Goal: Task Accomplishment & Management: Manage account settings

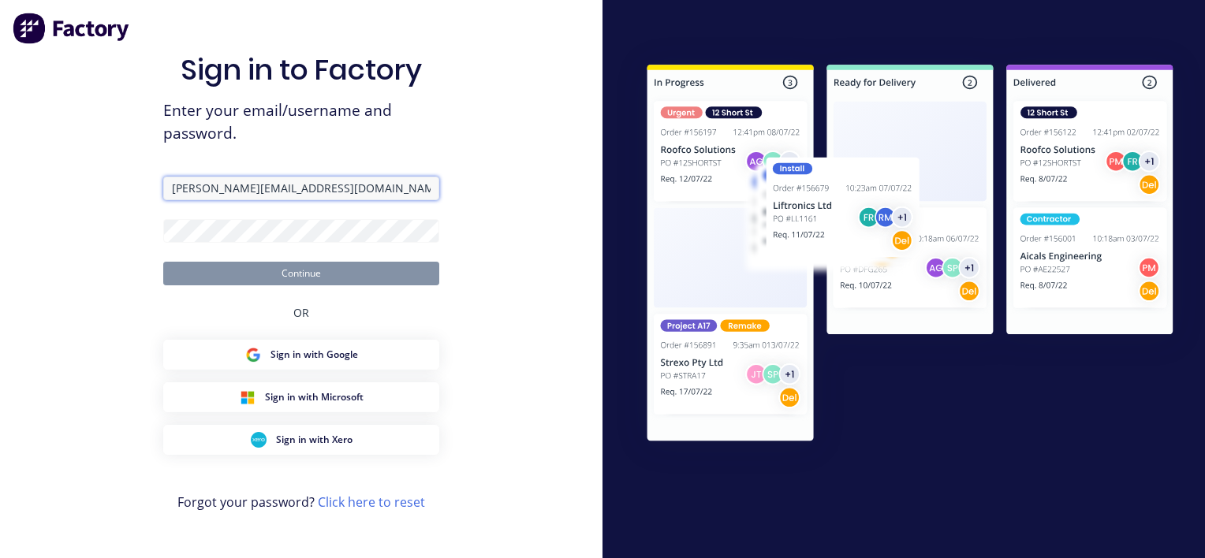
click at [190, 192] on input "[PERSON_NAME][EMAIL_ADDRESS][DOMAIN_NAME]" at bounding box center [301, 189] width 276 height 24
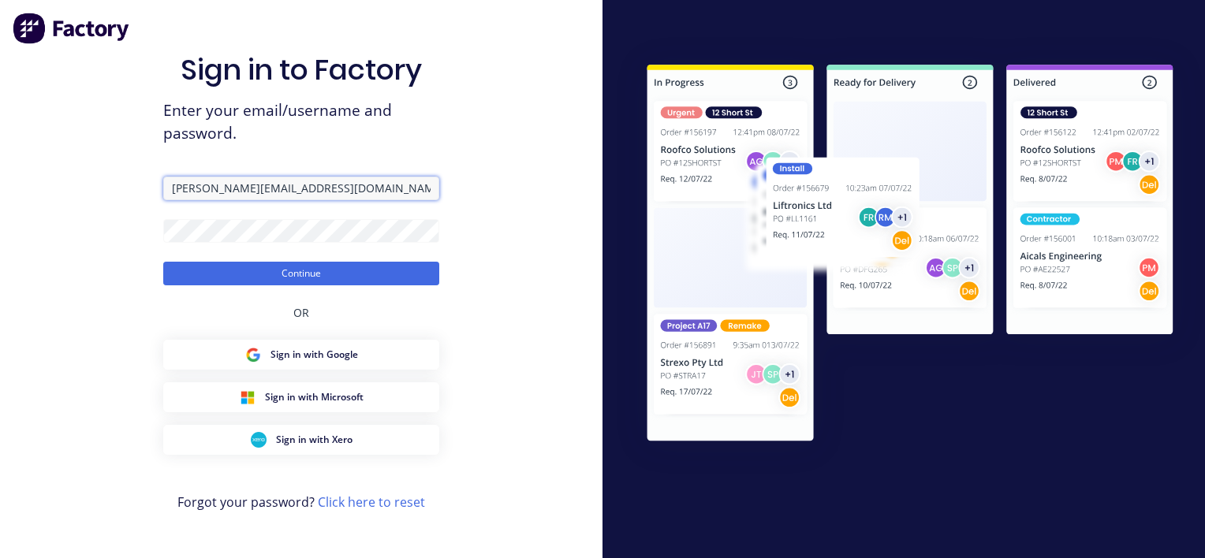
type input "[EMAIL_ADDRESS][DOMAIN_NAME]"
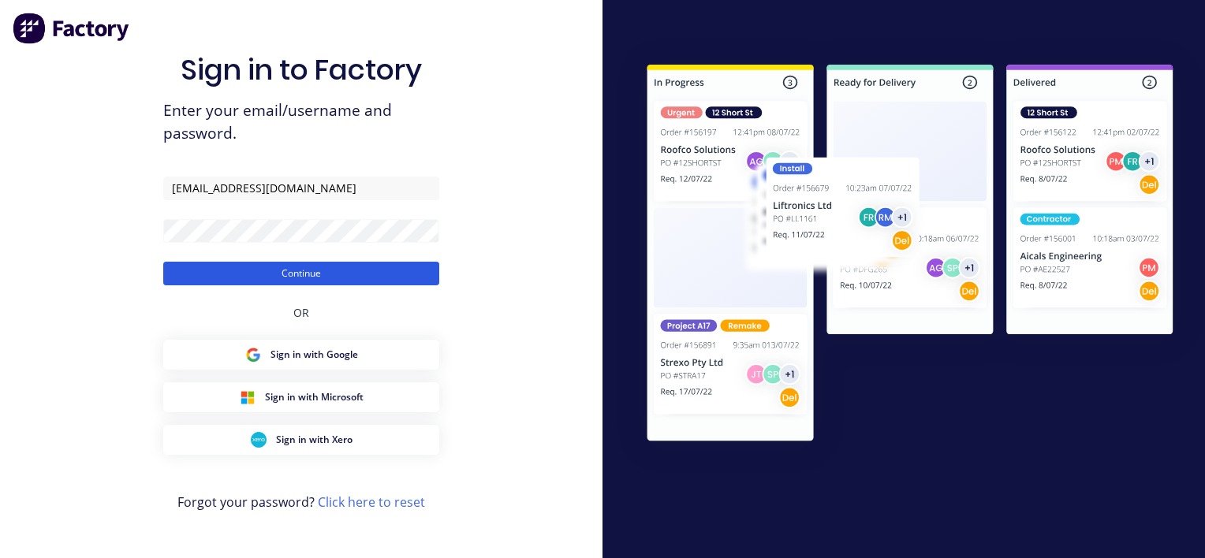
click at [218, 273] on button "Continue" at bounding box center [301, 274] width 276 height 24
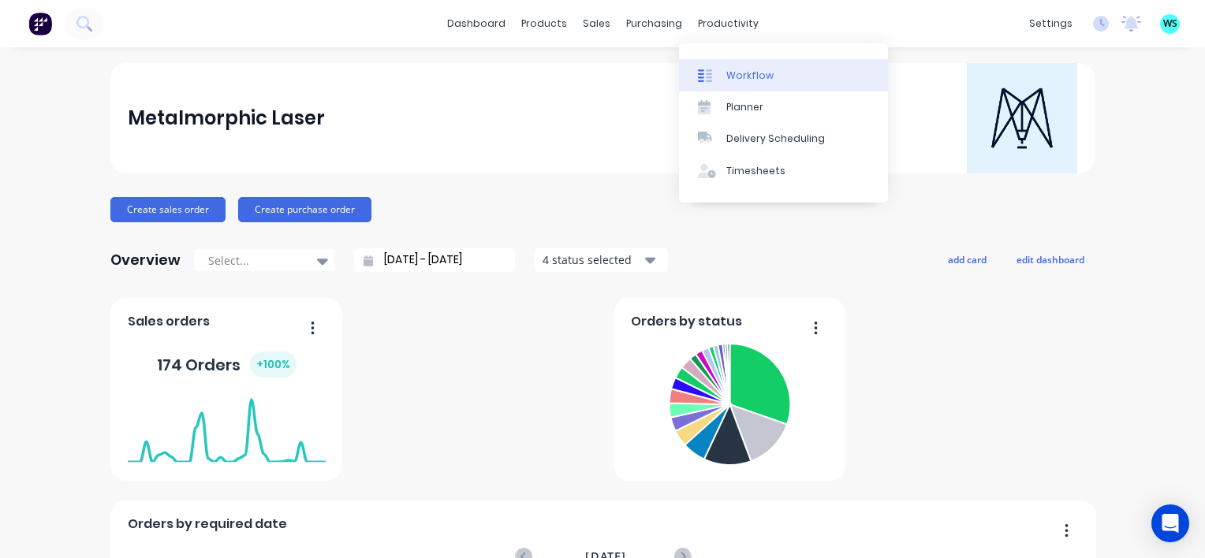
click at [754, 80] on div "Workflow" at bounding box center [749, 76] width 47 height 14
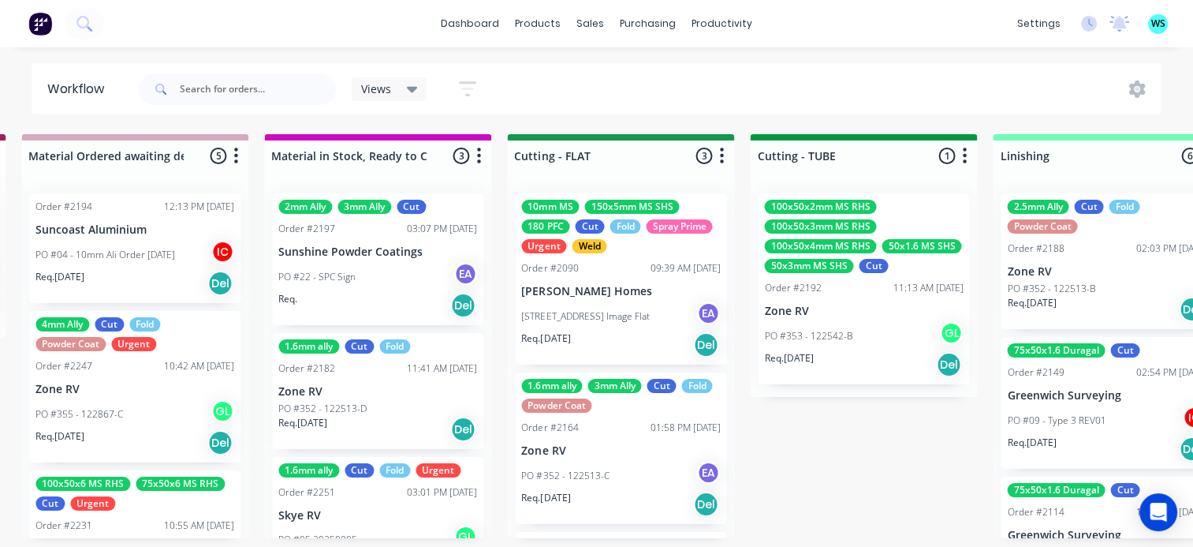
scroll to position [0, 2453]
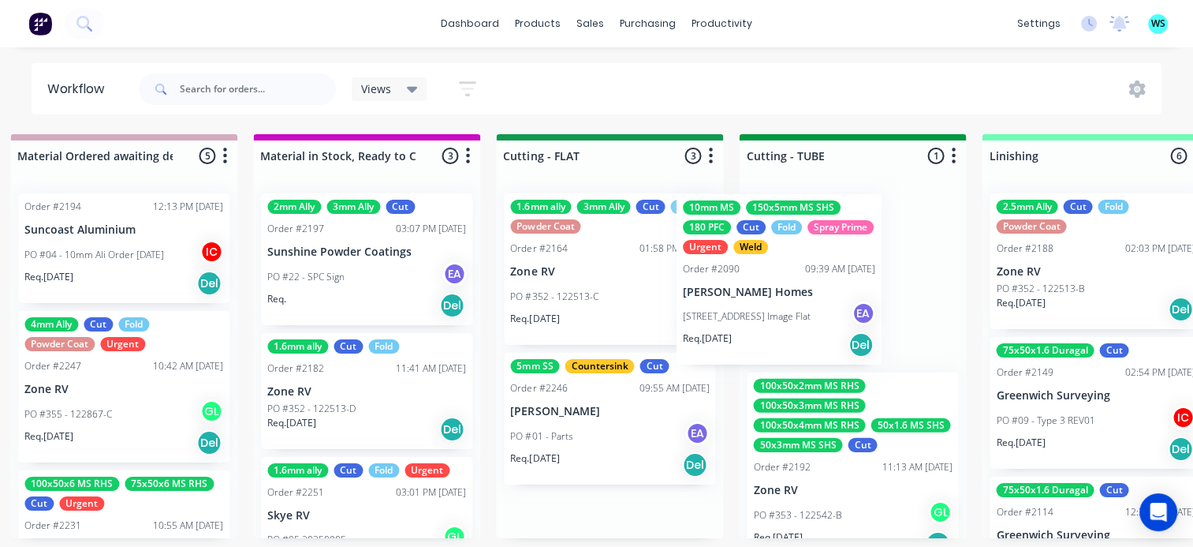
drag, startPoint x: 646, startPoint y: 309, endPoint x: 777, endPoint y: 322, distance: 131.5
click at [777, 322] on div "Submitted 21 Status colour #273444 hex #273444 Save Cancel Summaries Total orde…" at bounding box center [680, 336] width 6290 height 404
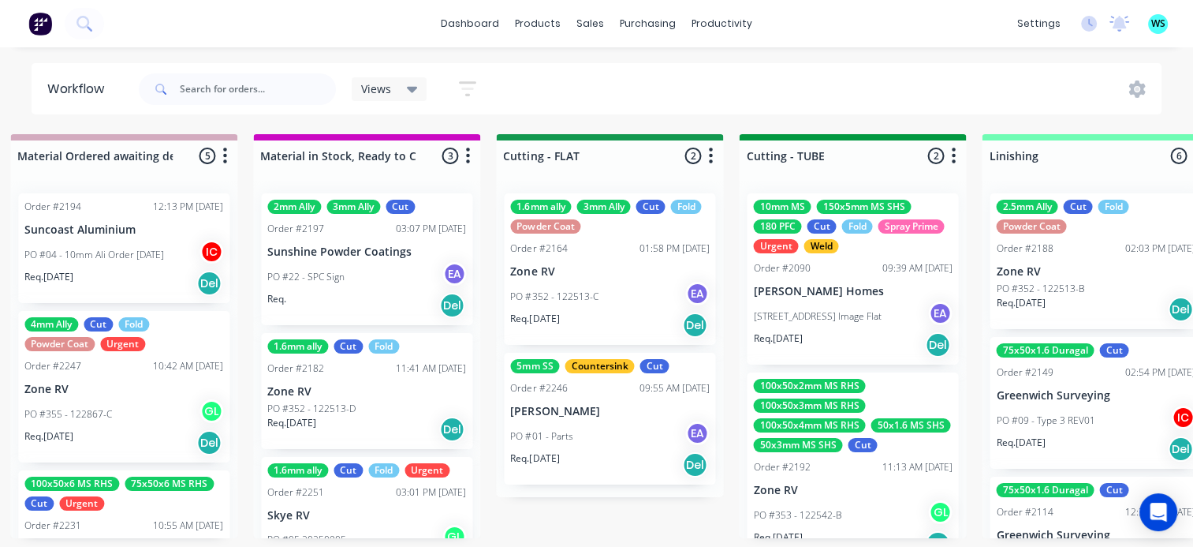
click at [584, 293] on p "PO #352 - 122513-C" at bounding box center [554, 296] width 88 height 14
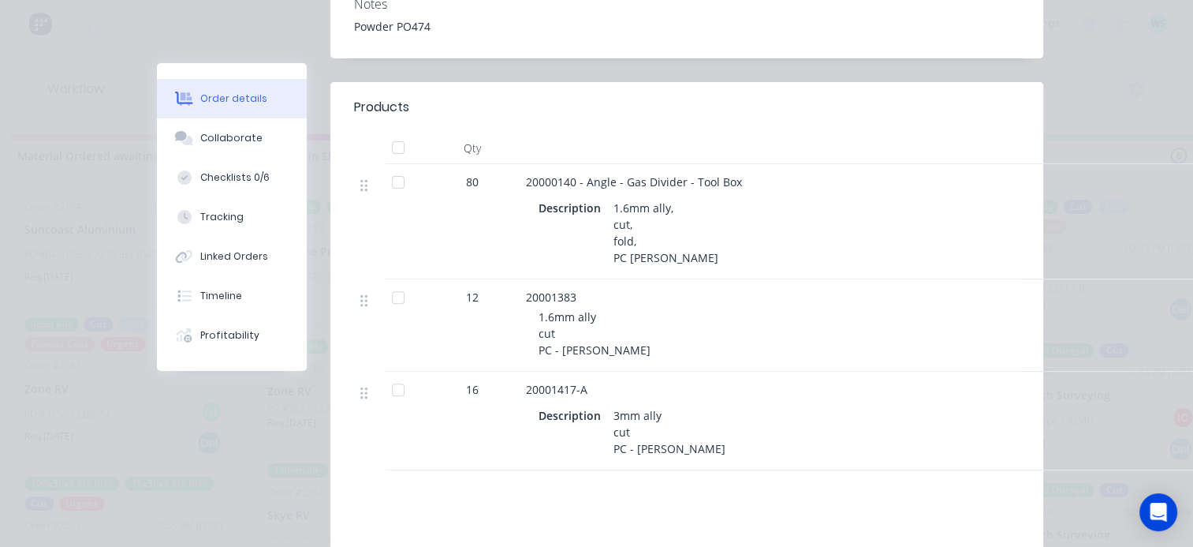
scroll to position [0, 0]
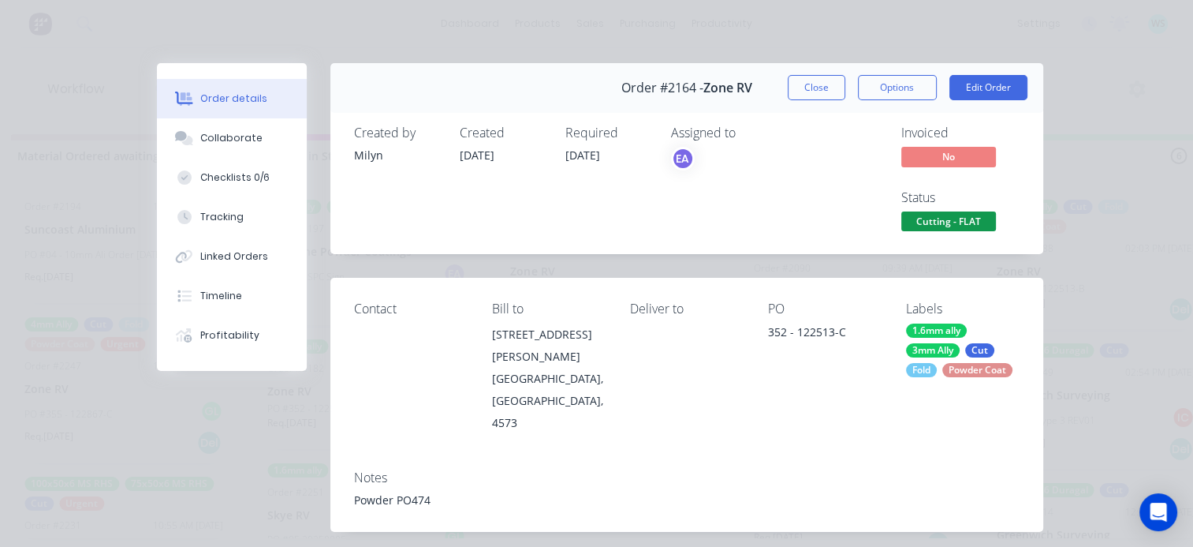
click at [939, 218] on span "Cutting - FLAT" at bounding box center [949, 221] width 95 height 20
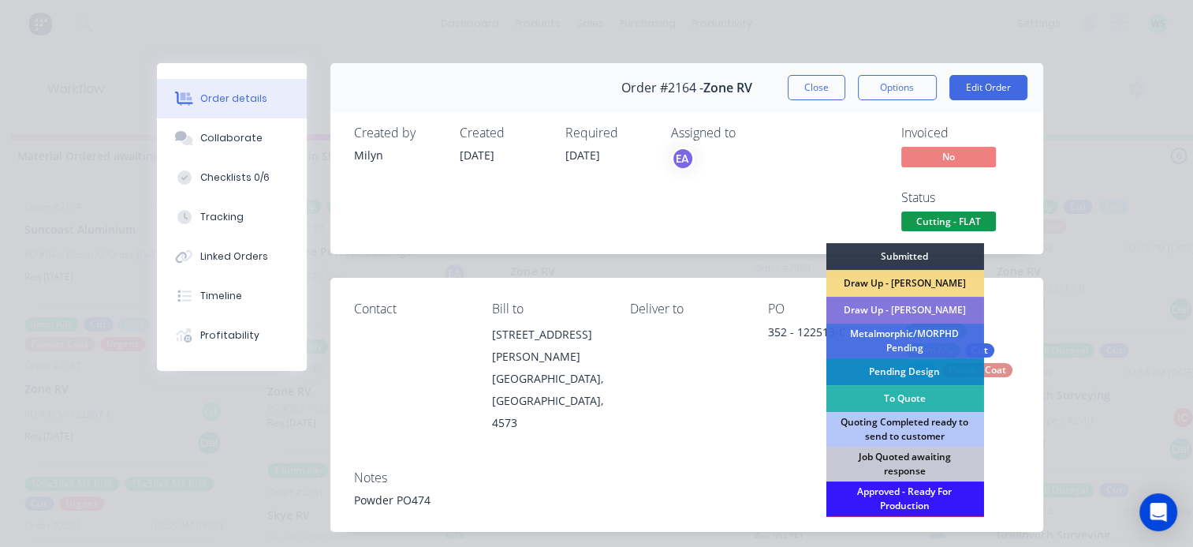
scroll to position [158, 0]
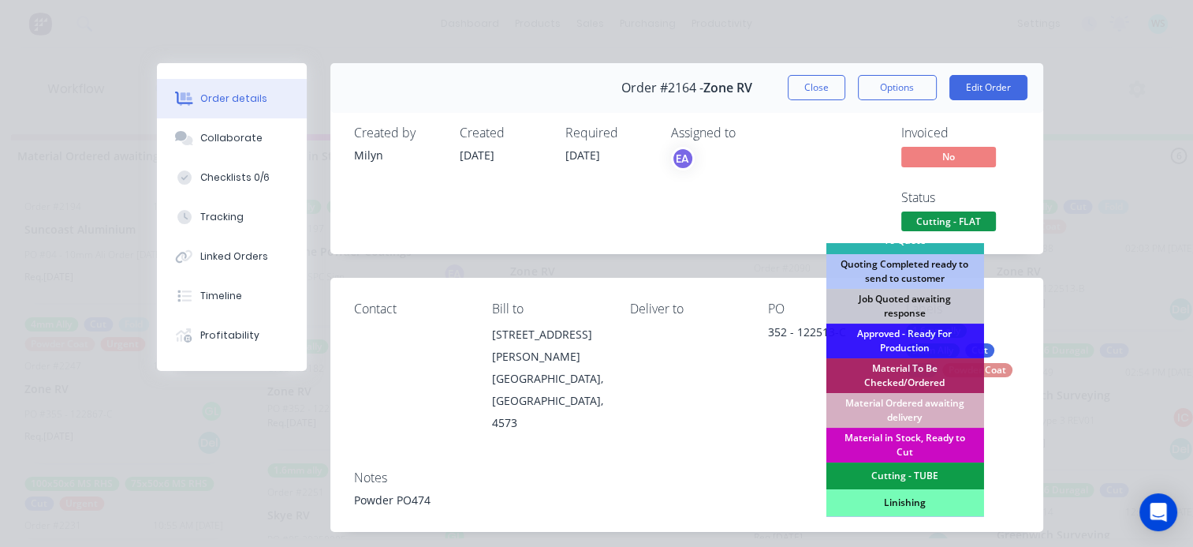
click at [889, 446] on div "Material in Stock, Ready to Cut" at bounding box center [905, 444] width 158 height 35
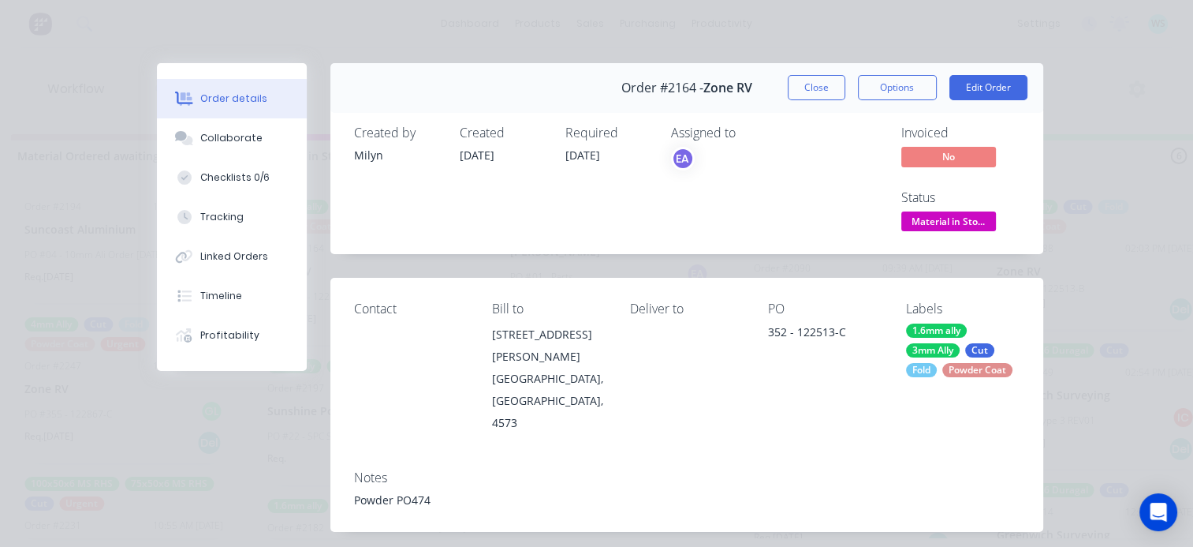
drag, startPoint x: 801, startPoint y: 91, endPoint x: 813, endPoint y: 114, distance: 26.1
click at [801, 91] on button "Close" at bounding box center [817, 87] width 58 height 25
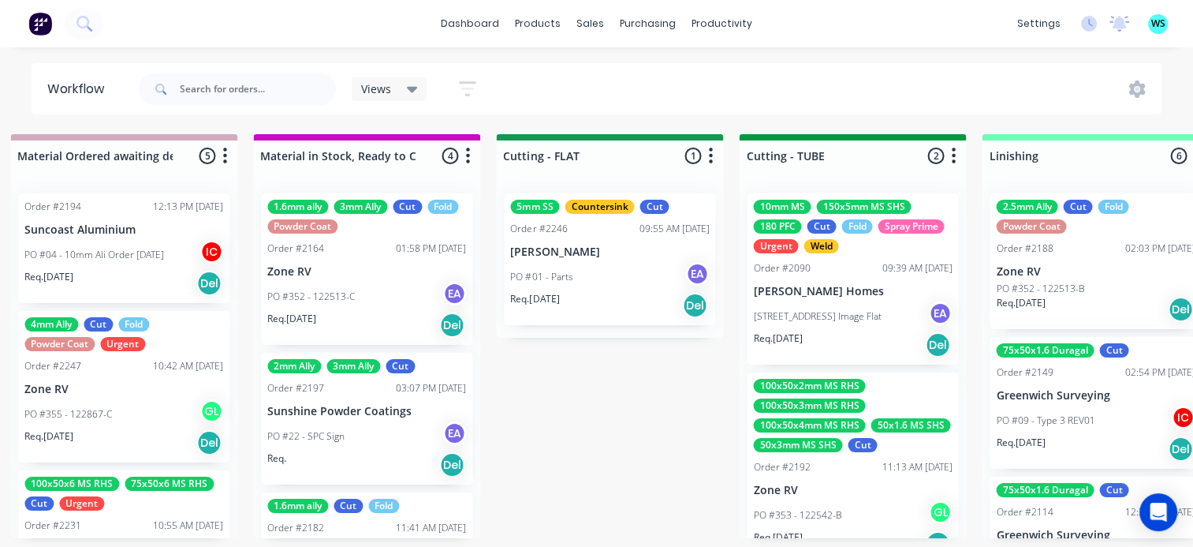
click at [603, 276] on div "PO #01 - Parts EA" at bounding box center [609, 277] width 199 height 30
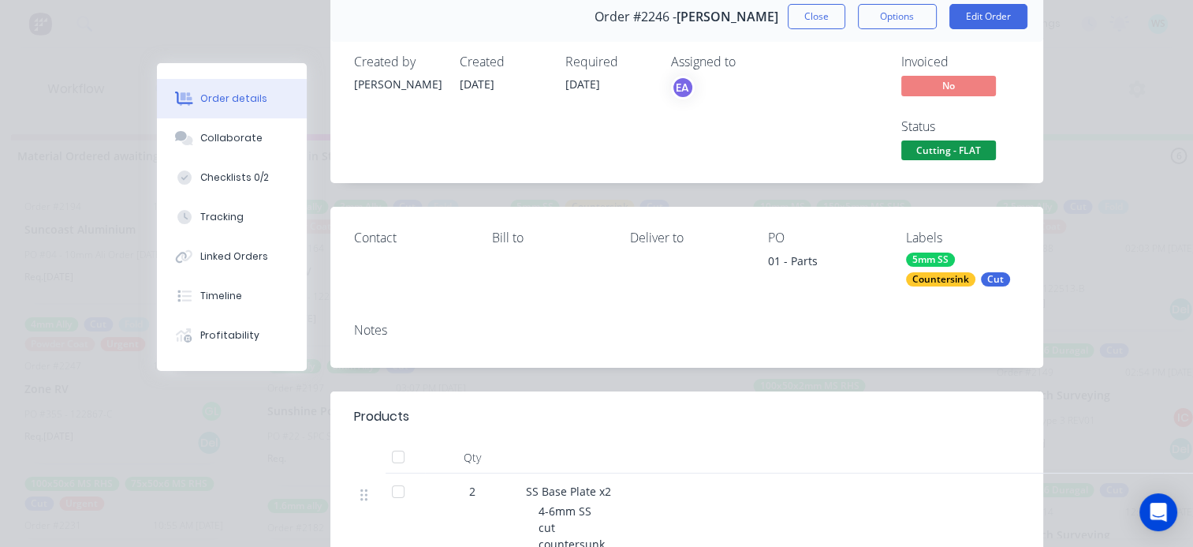
scroll to position [0, 0]
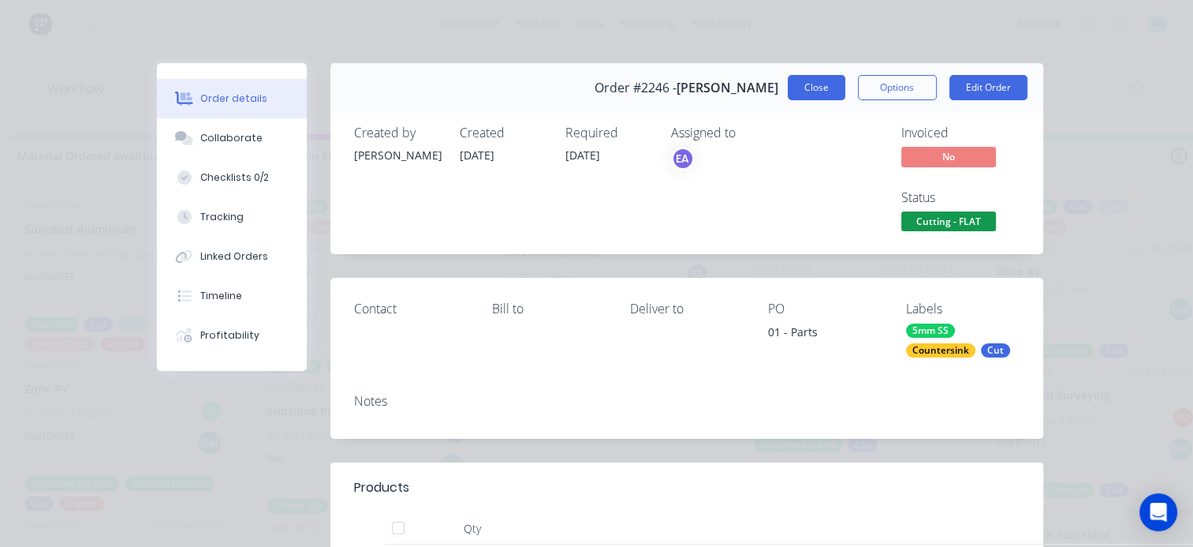
click at [790, 91] on button "Close" at bounding box center [817, 87] width 58 height 25
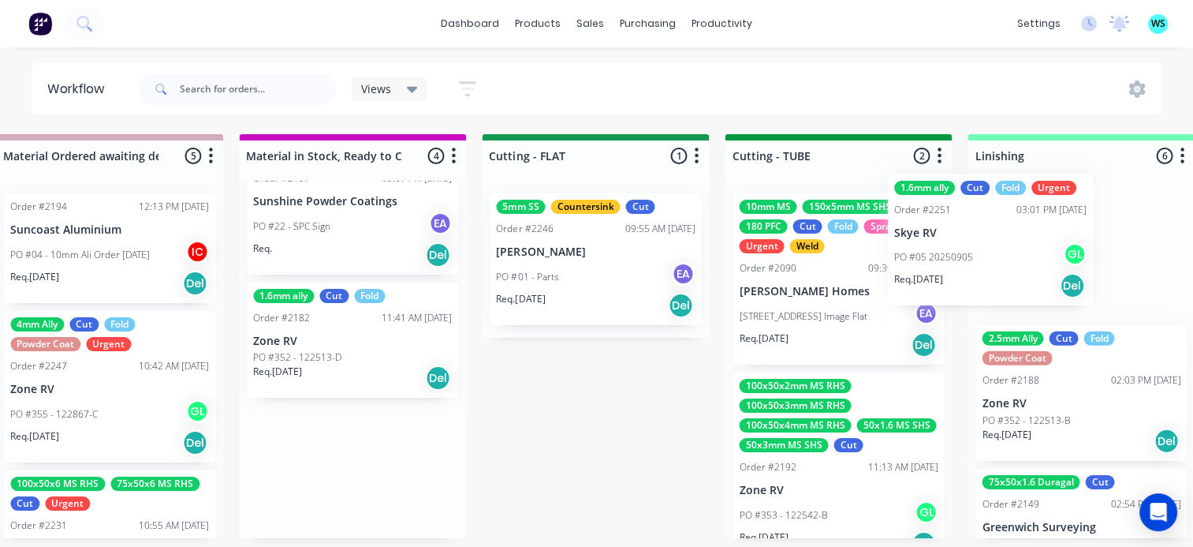
scroll to position [0, 2503]
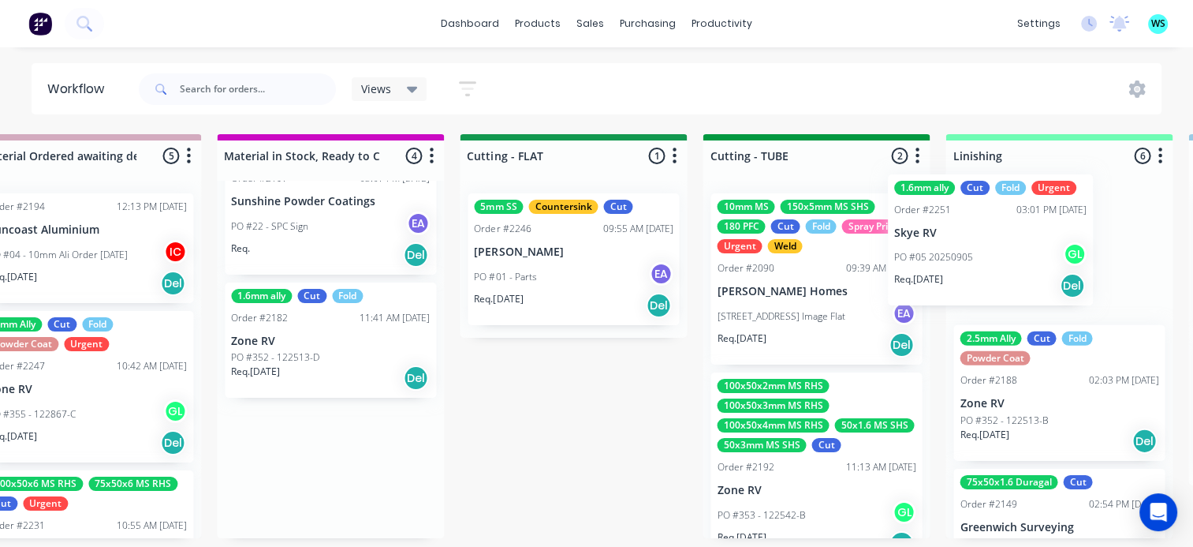
drag, startPoint x: 363, startPoint y: 491, endPoint x: 997, endPoint y: 261, distance: 674.7
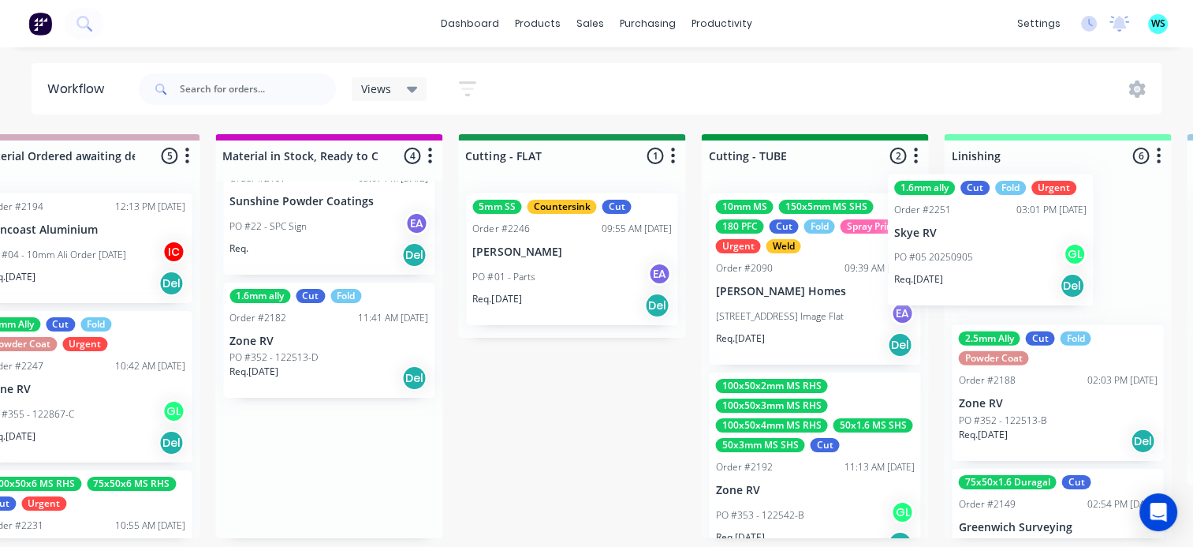
click at [997, 261] on div "Submitted 21 Status colour #273444 hex #273444 Save Cancel Summaries Total orde…" at bounding box center [642, 336] width 6290 height 404
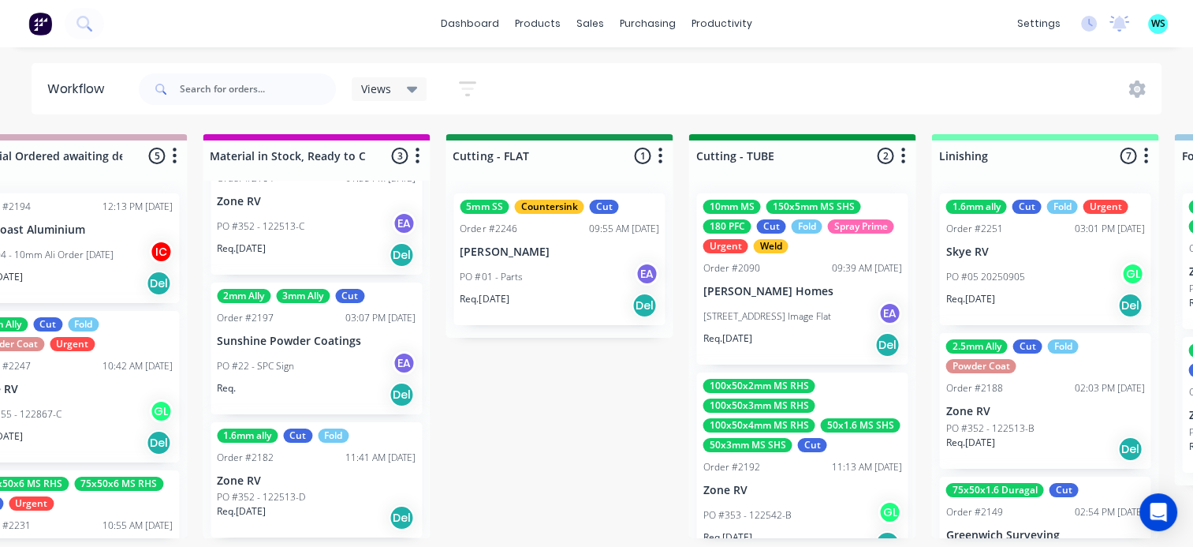
scroll to position [70, 0]
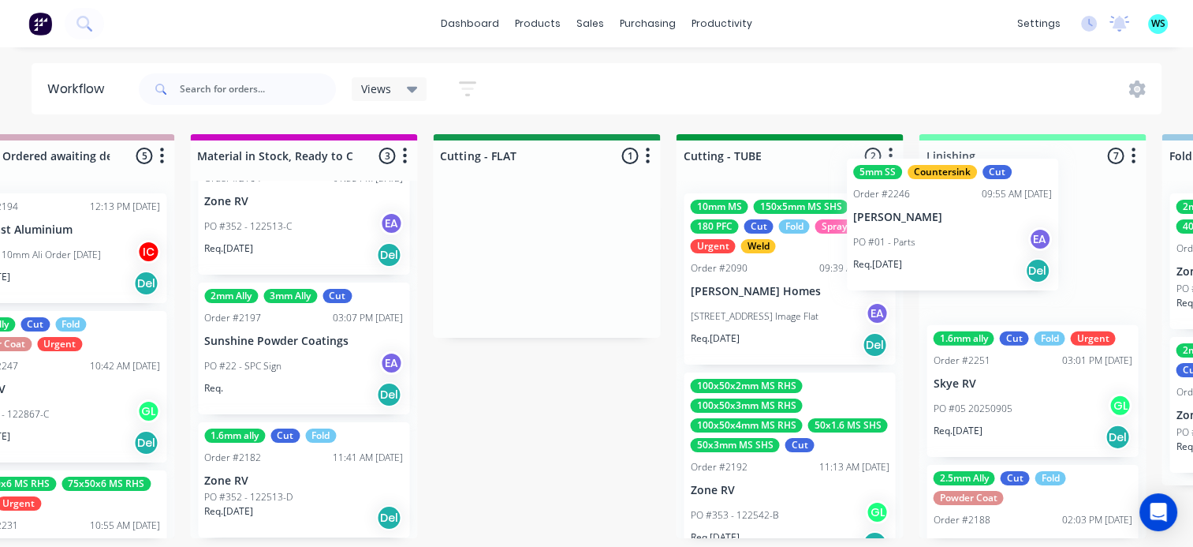
drag, startPoint x: 910, startPoint y: 204, endPoint x: 976, endPoint y: 225, distance: 69.4
click at [976, 225] on div "Submitted 21 Status colour #273444 hex #273444 Save Cancel Summaries Total orde…" at bounding box center [617, 336] width 6290 height 404
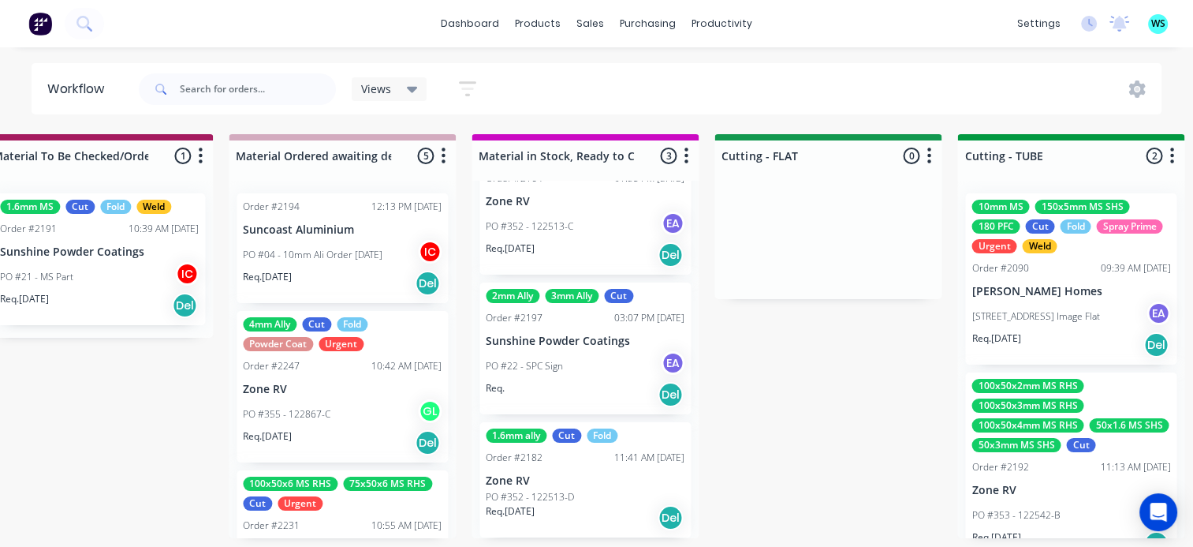
scroll to position [0, 0]
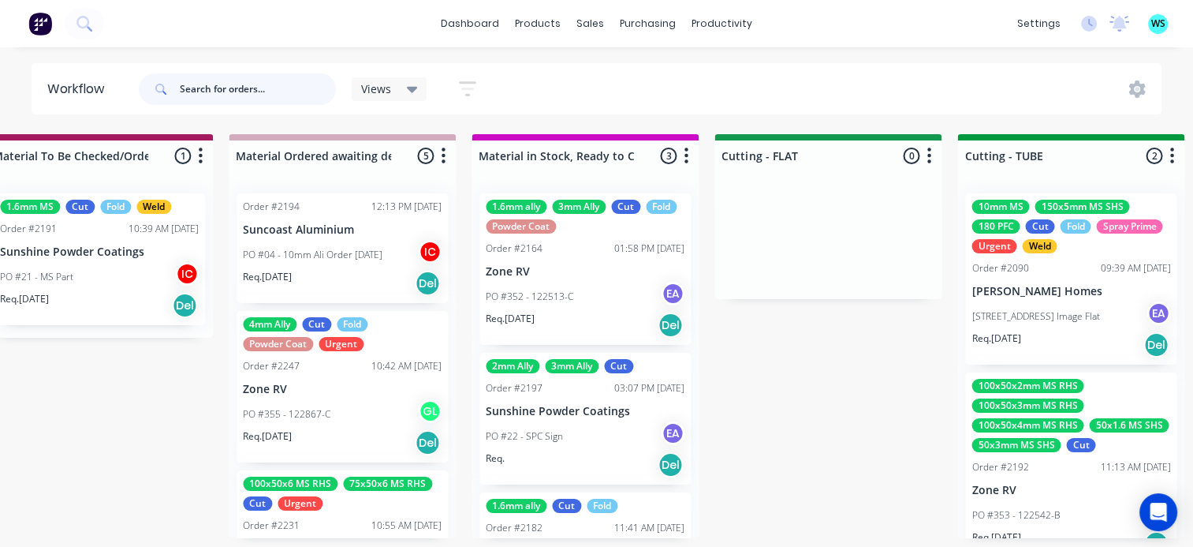
click at [202, 98] on input "text" at bounding box center [258, 89] width 156 height 32
type input "southern"
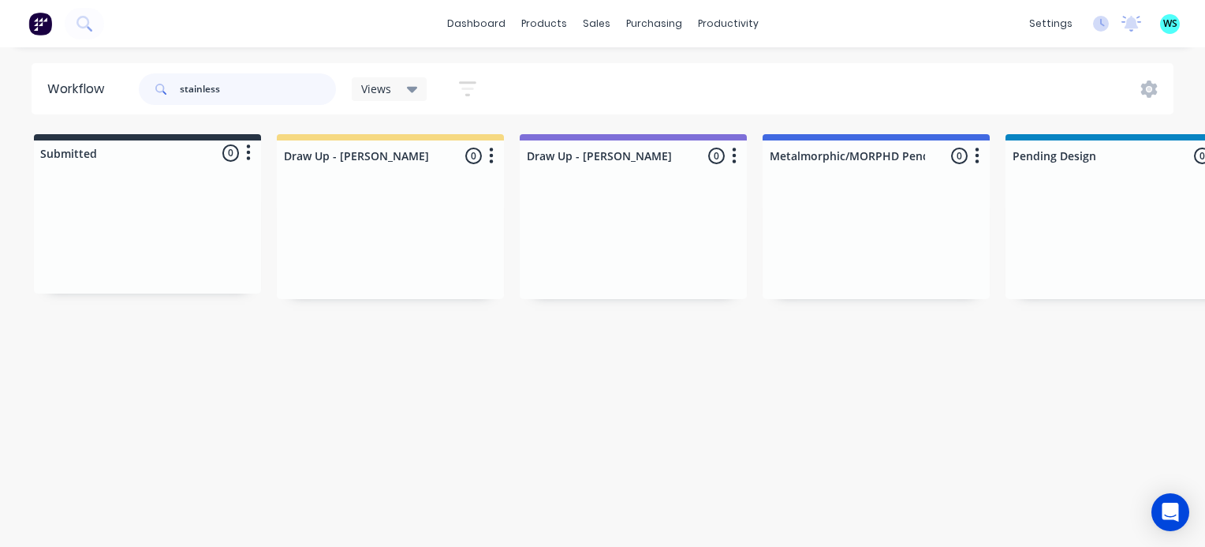
type input "stainless"
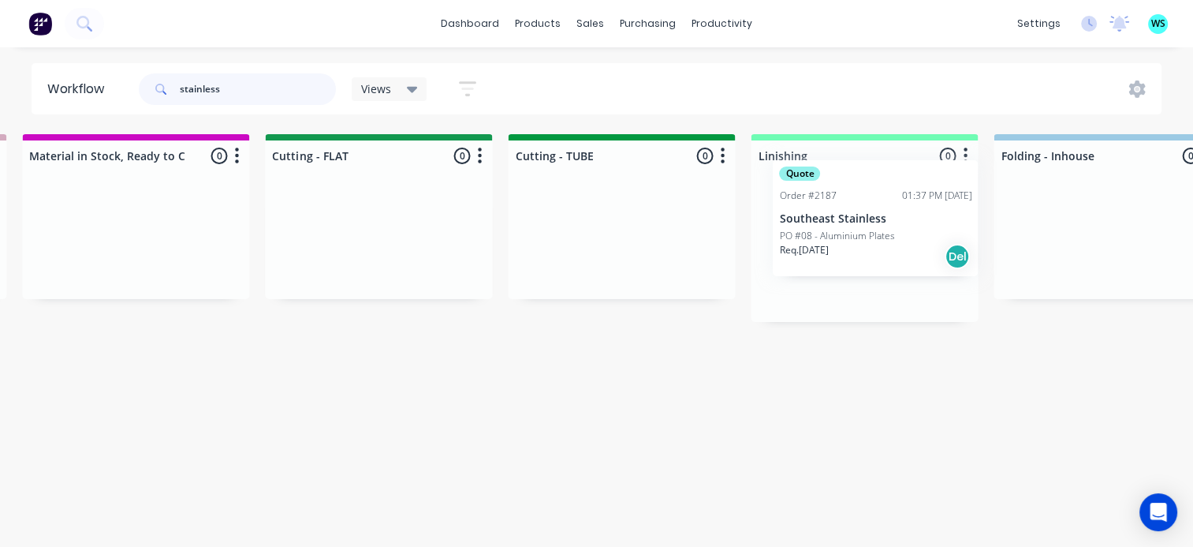
scroll to position [3, 2686]
drag, startPoint x: 621, startPoint y: 491, endPoint x: 827, endPoint y: 230, distance: 332.3
click at [827, 230] on div "Submitted 0 Status colour #273444 hex #273444 Save Cancel Summaries Total order…" at bounding box center [448, 336] width 6290 height 404
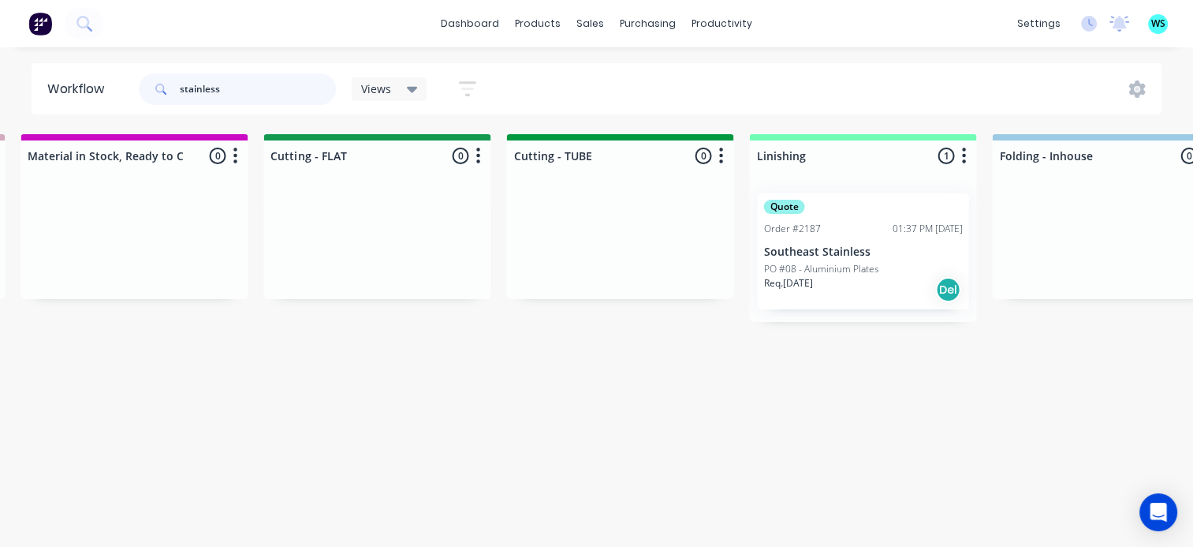
scroll to position [332, 0]
